Goal: Download file/media

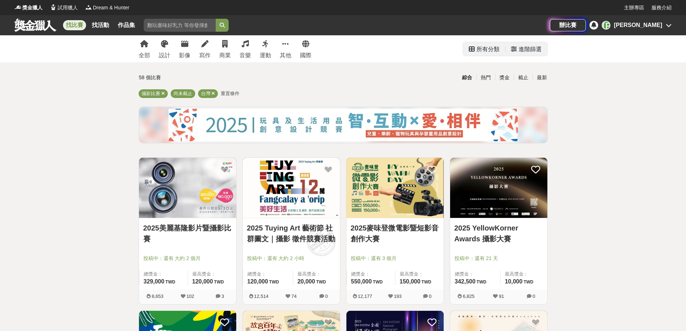
click at [482, 47] on div "所有分類" at bounding box center [487, 49] width 23 height 14
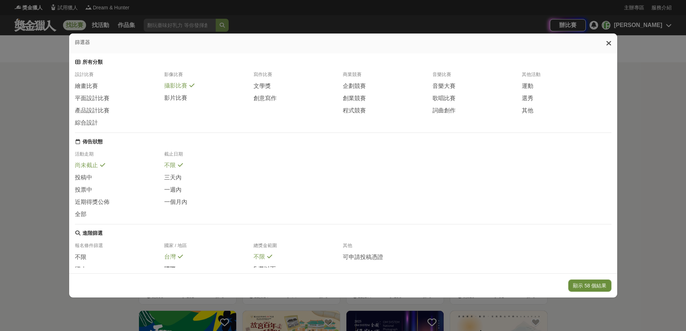
click at [600, 287] on button "顯示 58 個結果" at bounding box center [589, 285] width 43 height 12
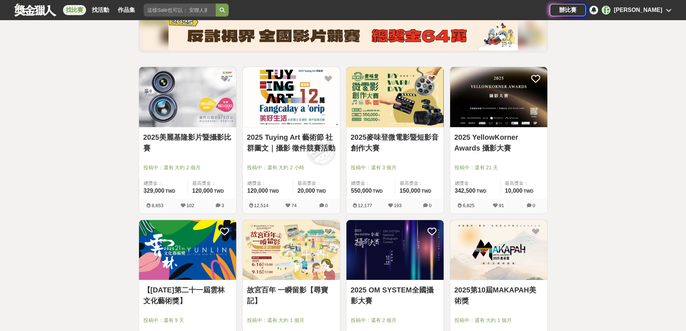
scroll to position [108, 0]
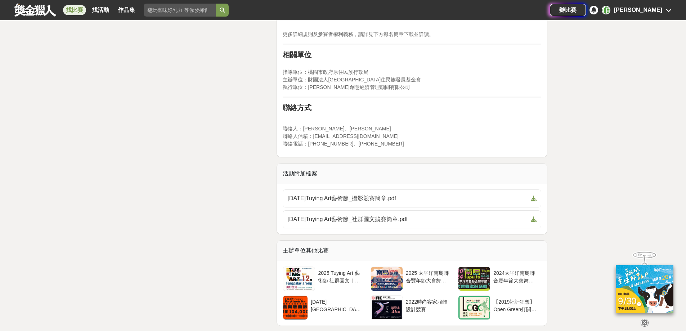
scroll to position [1332, 0]
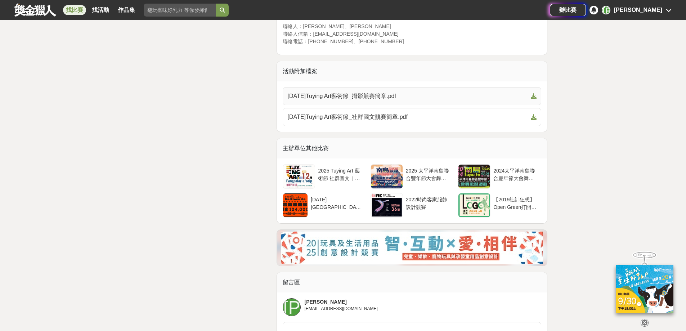
click at [364, 92] on span "114年Tuying Art藝術節_攝影競賽簡章.pdf" at bounding box center [407, 96] width 241 height 9
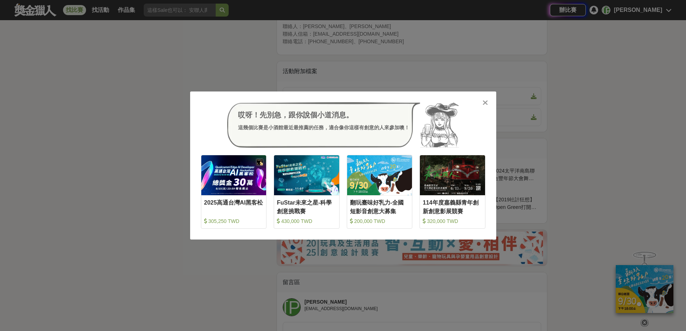
click at [484, 101] on icon at bounding box center [484, 102] width 5 height 7
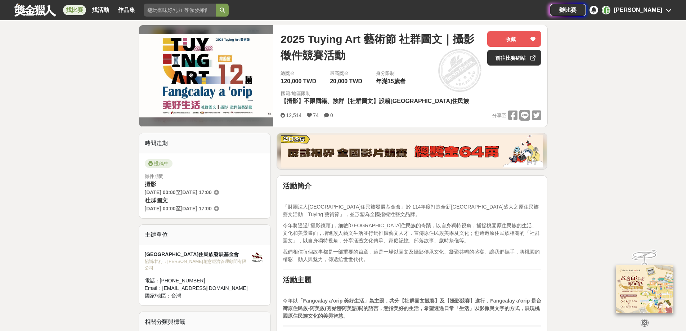
scroll to position [72, 0]
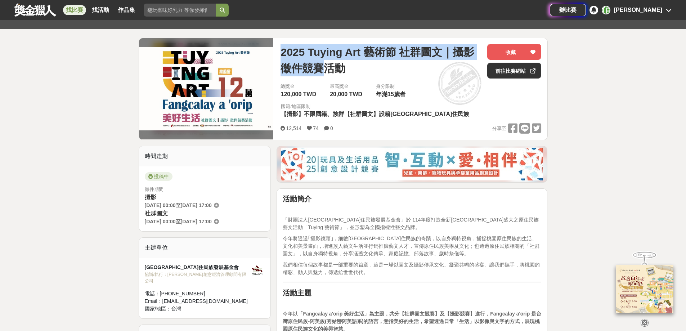
drag, startPoint x: 282, startPoint y: 51, endPoint x: 321, endPoint y: 71, distance: 43.8
click at [321, 71] on span "2025 Tuying Art 藝術節 社群圖文｜攝影 徵件競賽活動" at bounding box center [380, 60] width 201 height 32
copy span "2025 Tuying Art 藝術節 社群圖文｜攝影 徵件競賽"
